Goal: Navigation & Orientation: Find specific page/section

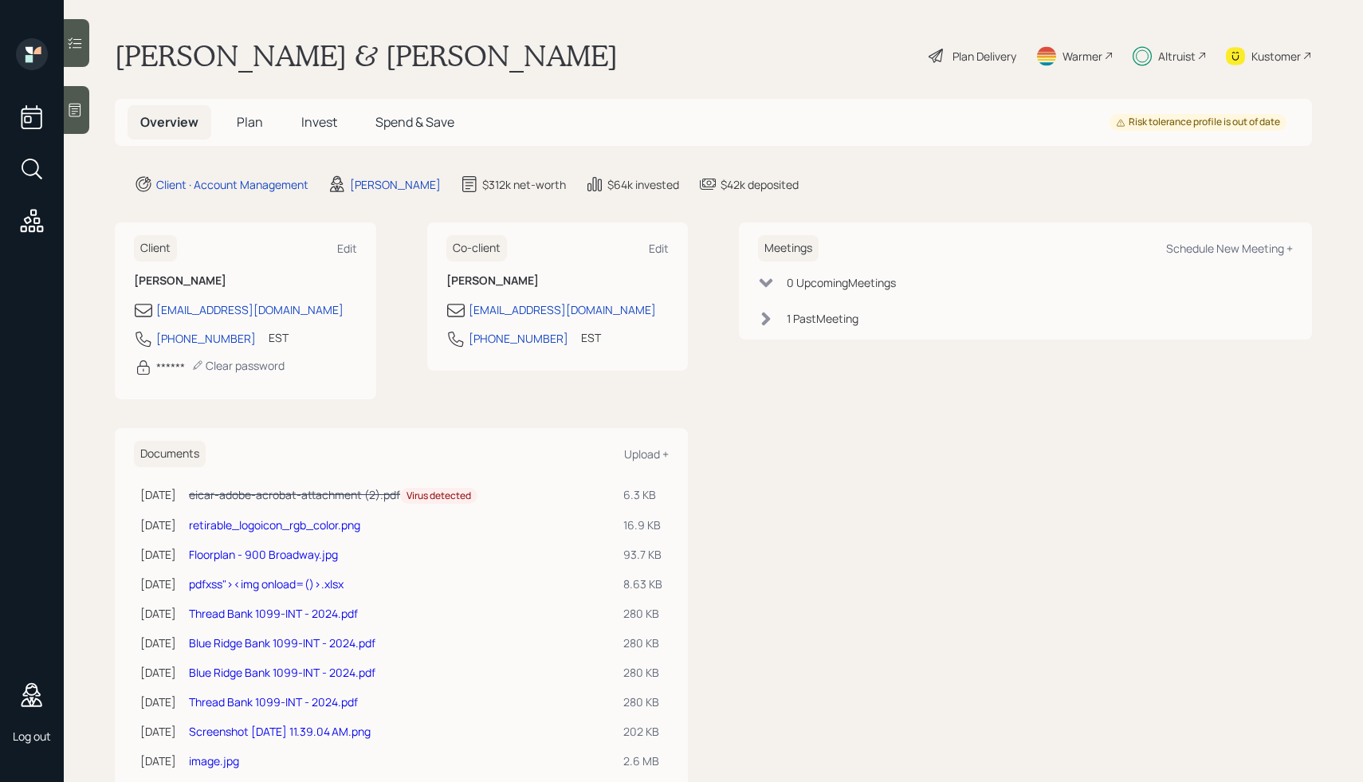
click at [398, 98] on main "[PERSON_NAME] & [PERSON_NAME] Plan Delivery Warmer Altruist Kustomer Overview P…" at bounding box center [713, 391] width 1299 height 782
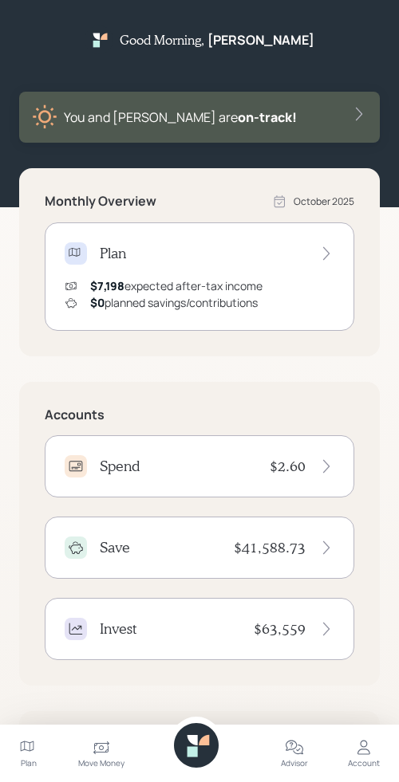
click at [314, 48] on div "Good Morning , [PERSON_NAME] You and [PERSON_NAME] are on‑track!" at bounding box center [199, 84] width 360 height 117
click at [176, 391] on div "Accounts Spend $2.60 Save $41,588.73 Invest $63,559" at bounding box center [199, 534] width 360 height 304
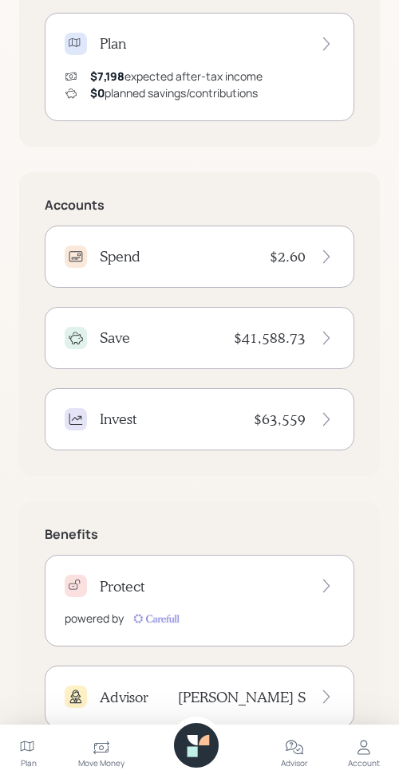
scroll to position [296, 0]
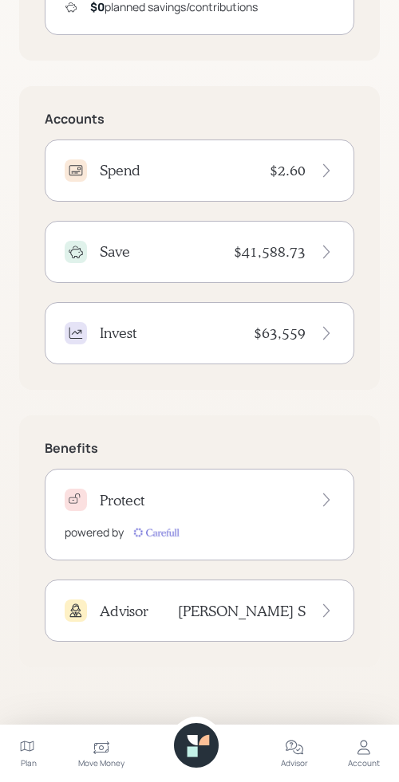
click at [237, 416] on div "Benefits Protect powered by Advisor [PERSON_NAME]" at bounding box center [199, 541] width 360 height 252
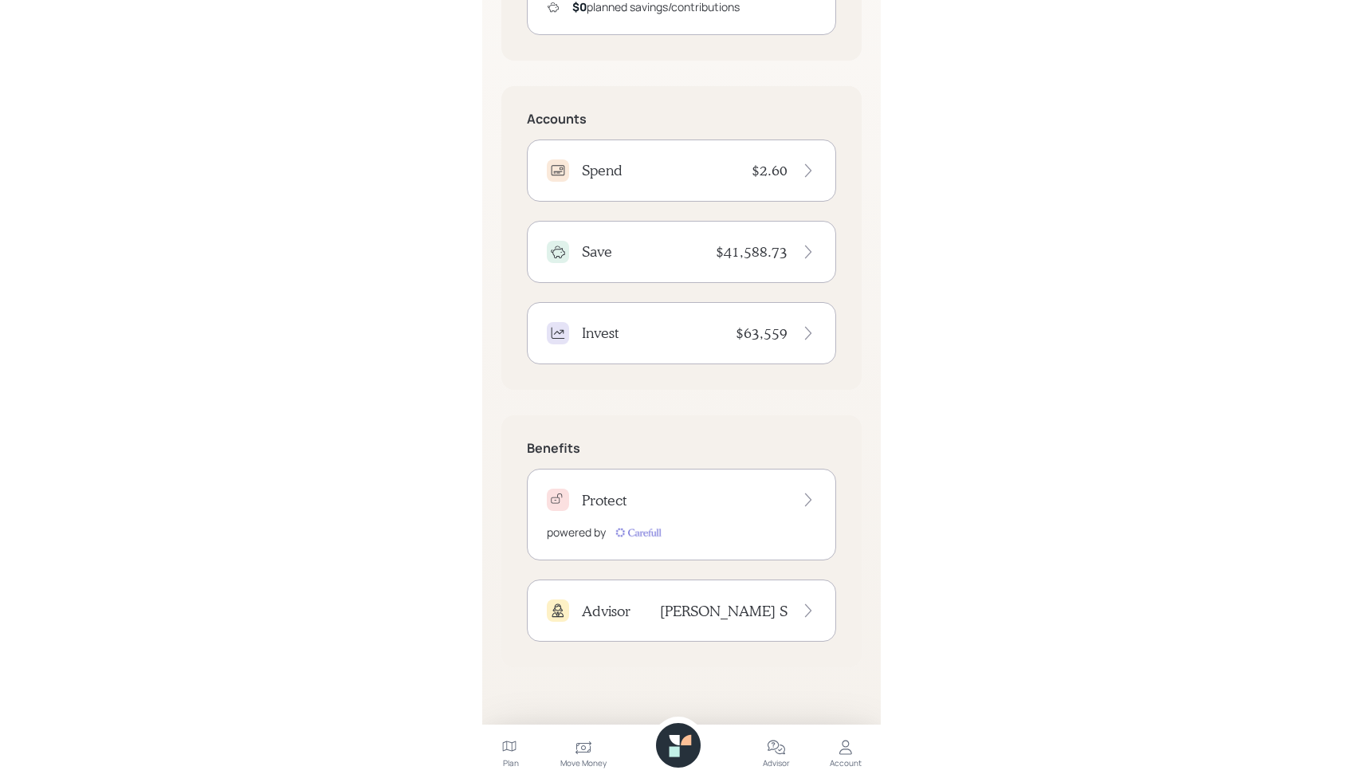
scroll to position [20, 0]
